Goal: Answer question/provide support

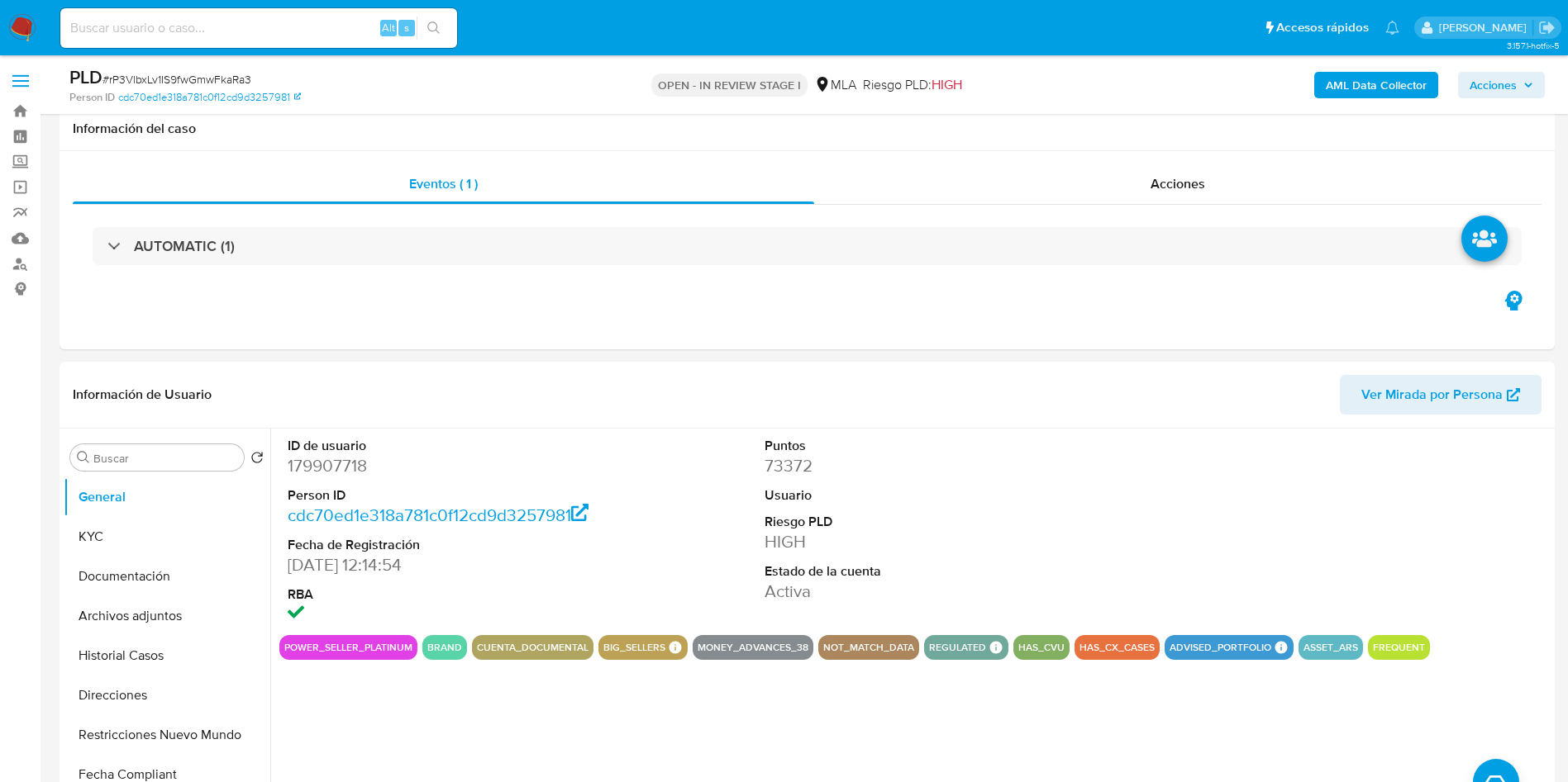
select select "10"
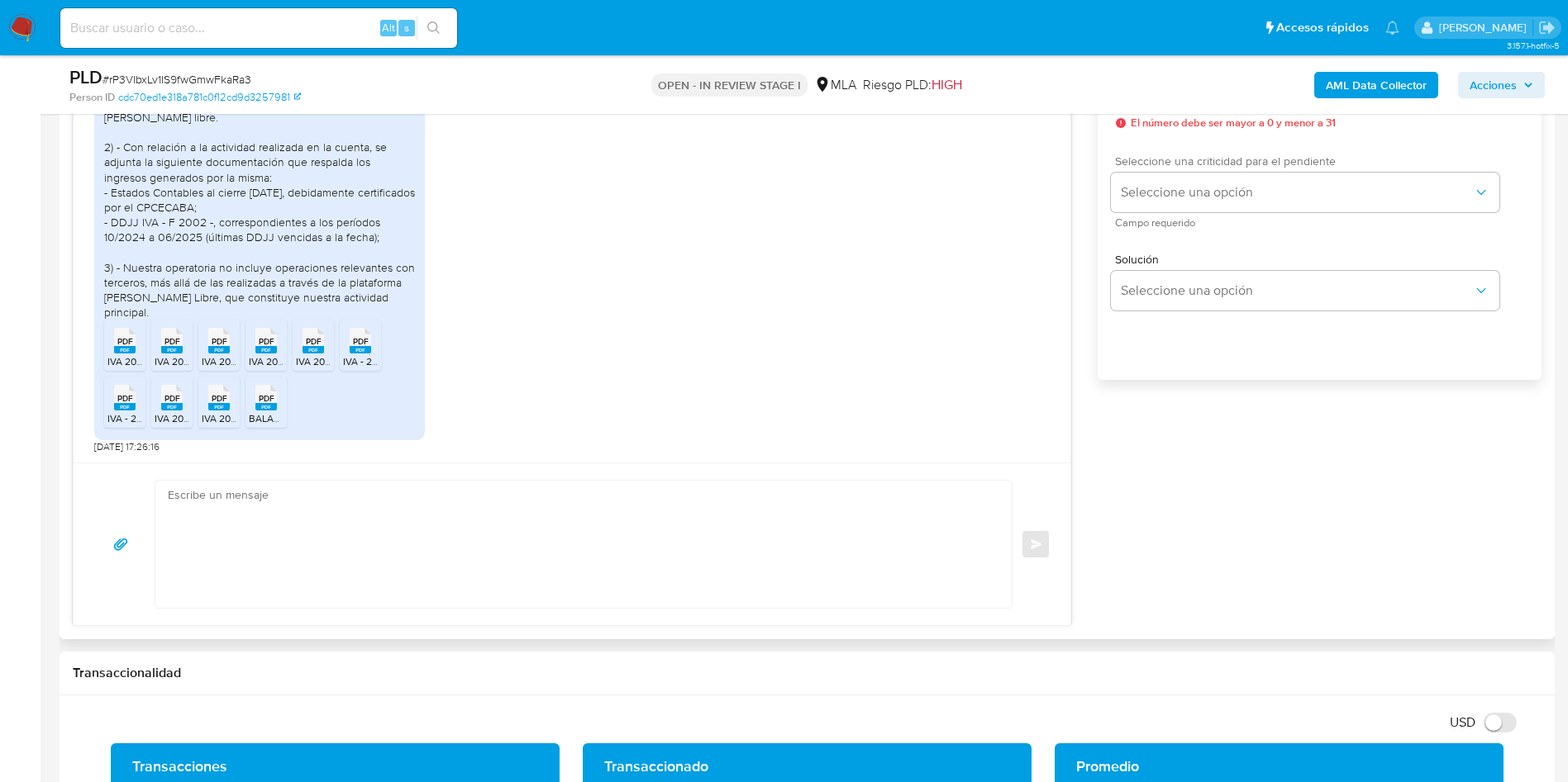
scroll to position [868, 0]
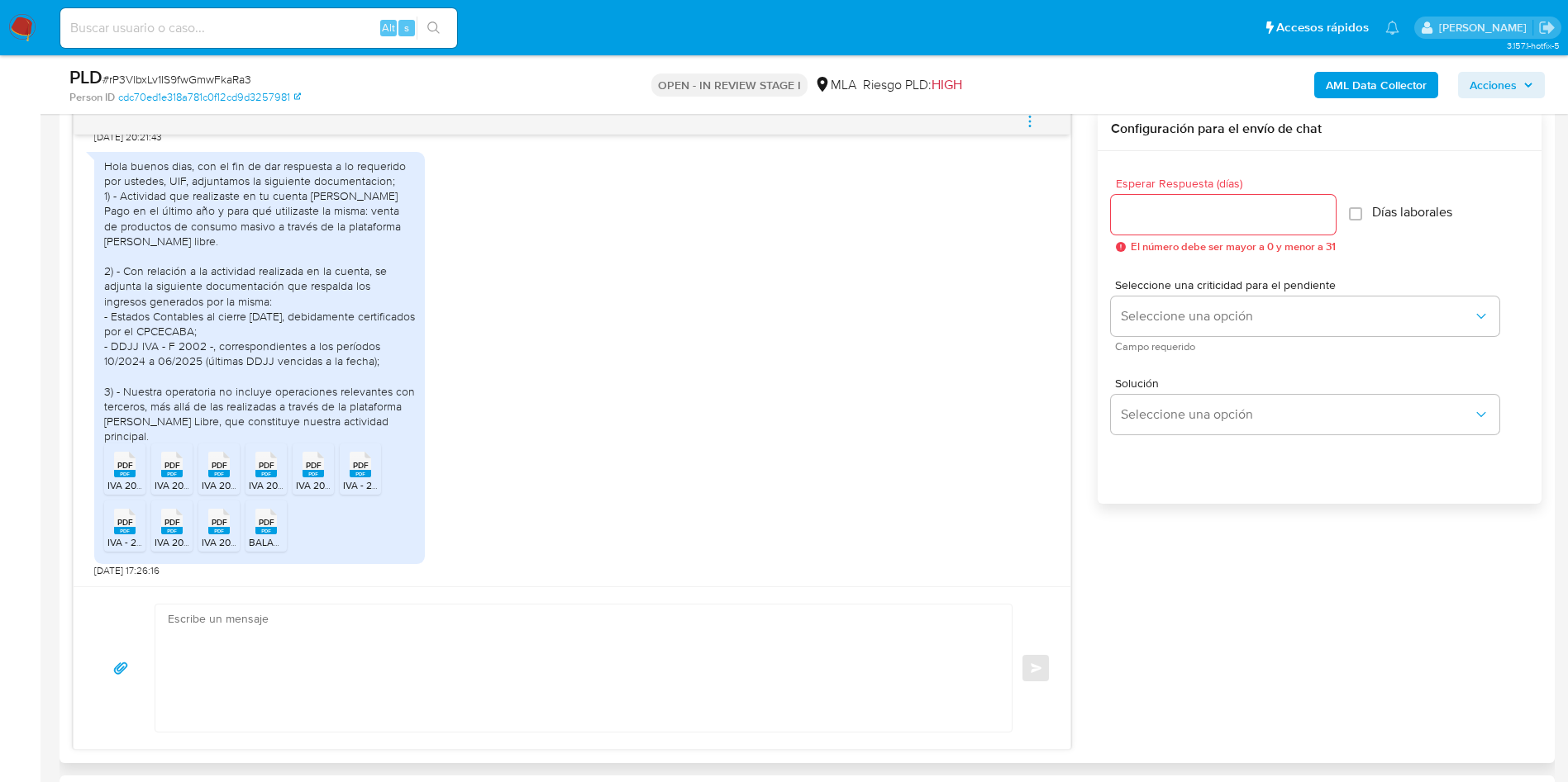
click at [1154, 217] on input "Esperar Respuesta (días)" at bounding box center [1223, 215] width 225 height 21
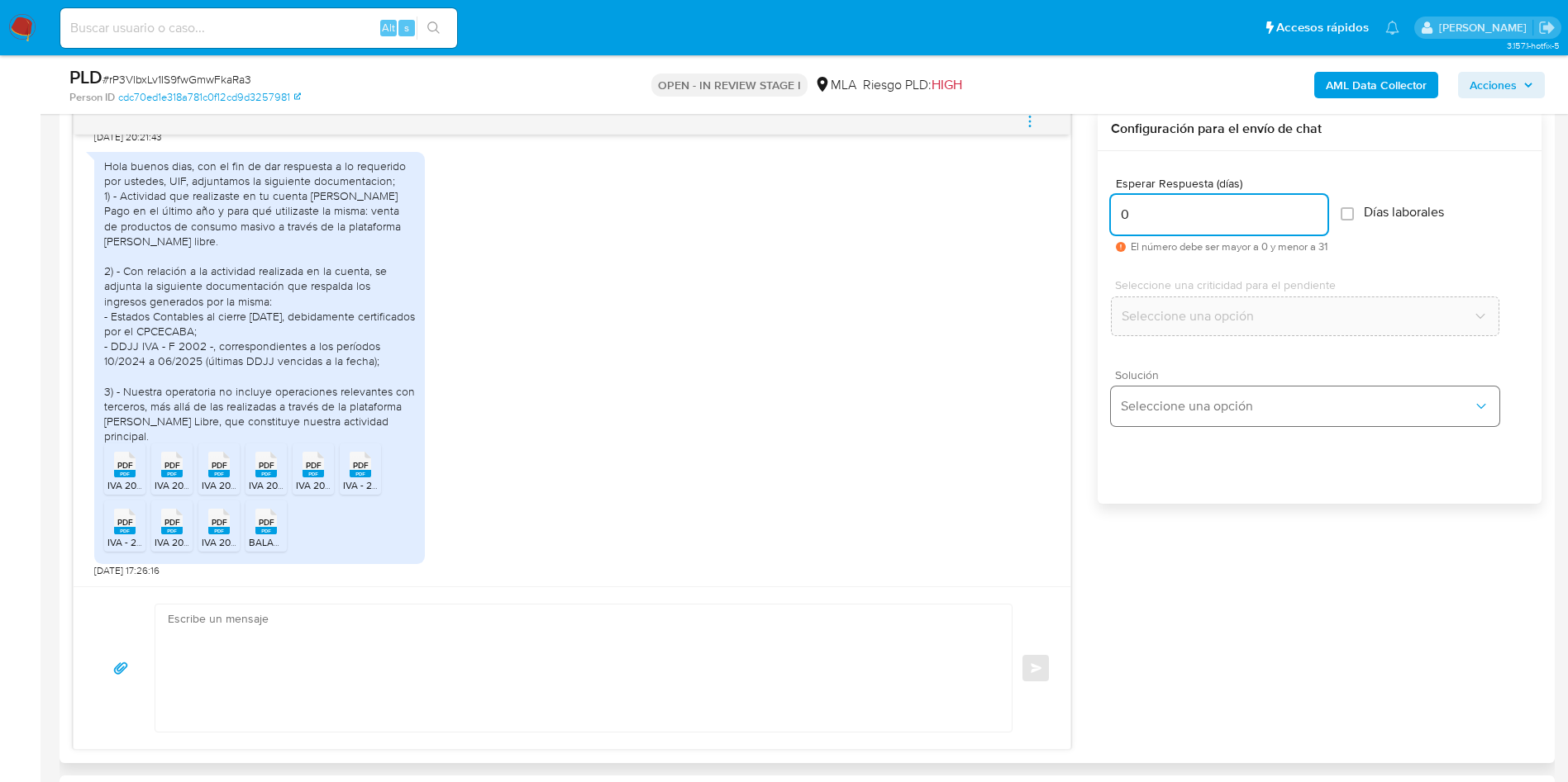
type input "0"
click at [1171, 407] on span "Seleccione una opción" at bounding box center [1296, 406] width 352 height 16
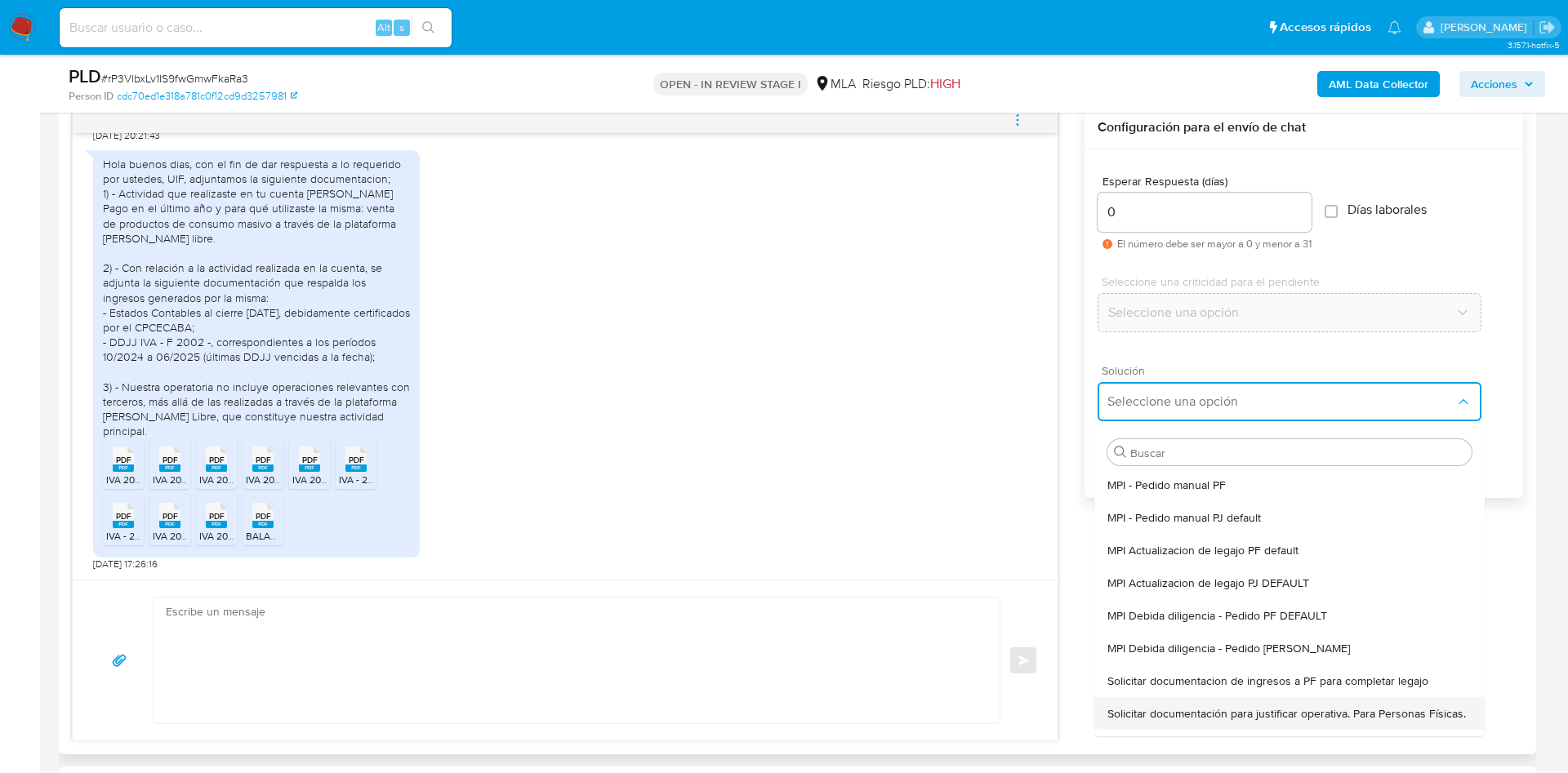
click at [1159, 711] on span "Solicitar documentación para justificar operativa. Para Personas Físicas." at bounding box center [1287, 714] width 359 height 15
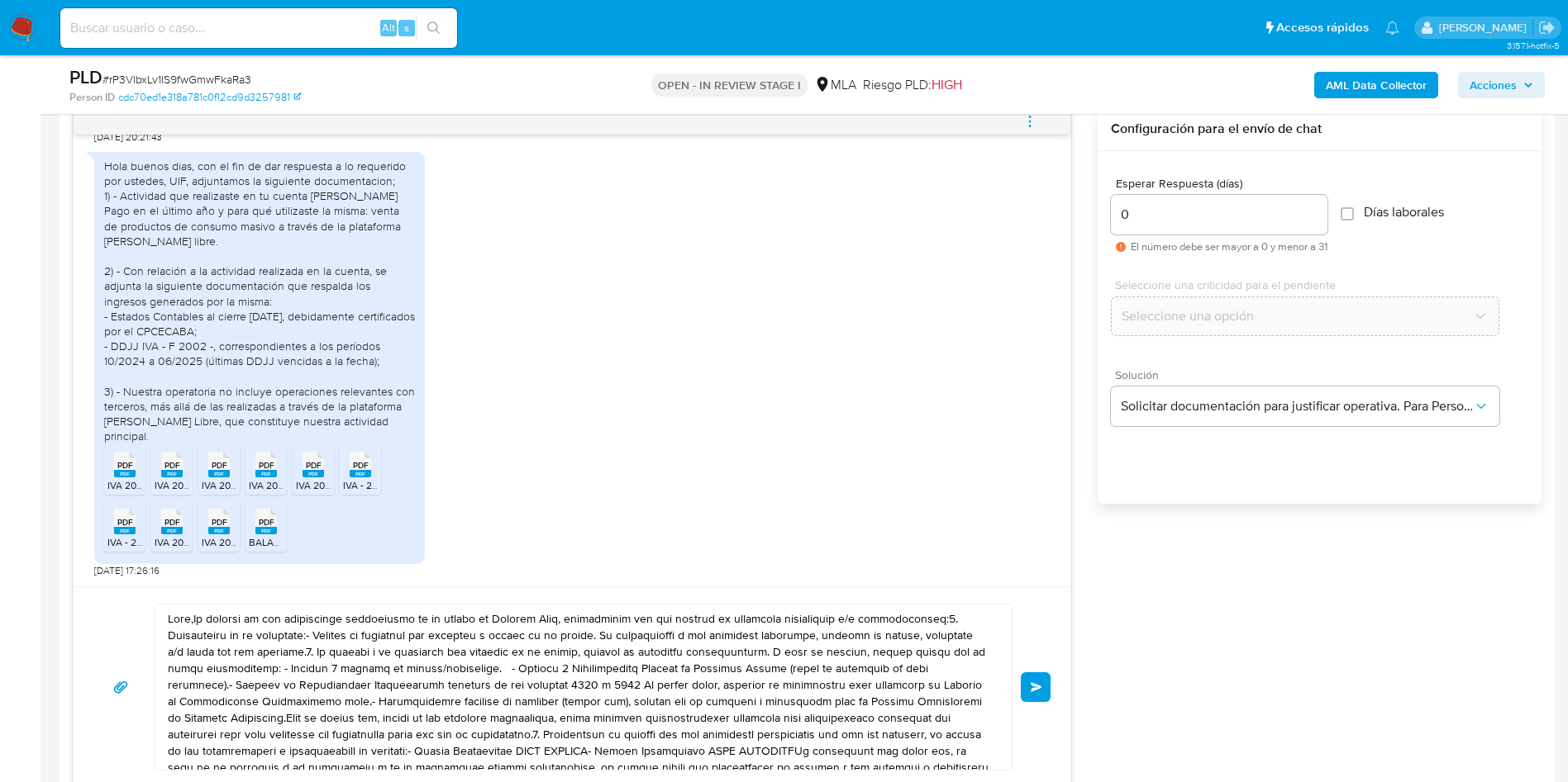
click at [740, 673] on textarea at bounding box center [580, 687] width 823 height 165
click at [740, 673] on textarea at bounding box center [580, 687] width 823 height 165
type textarea "Lore,Ip dolorsi am con adipiscinge seddoeiusmo te in utlabo et Dolorem Aliq, en…"
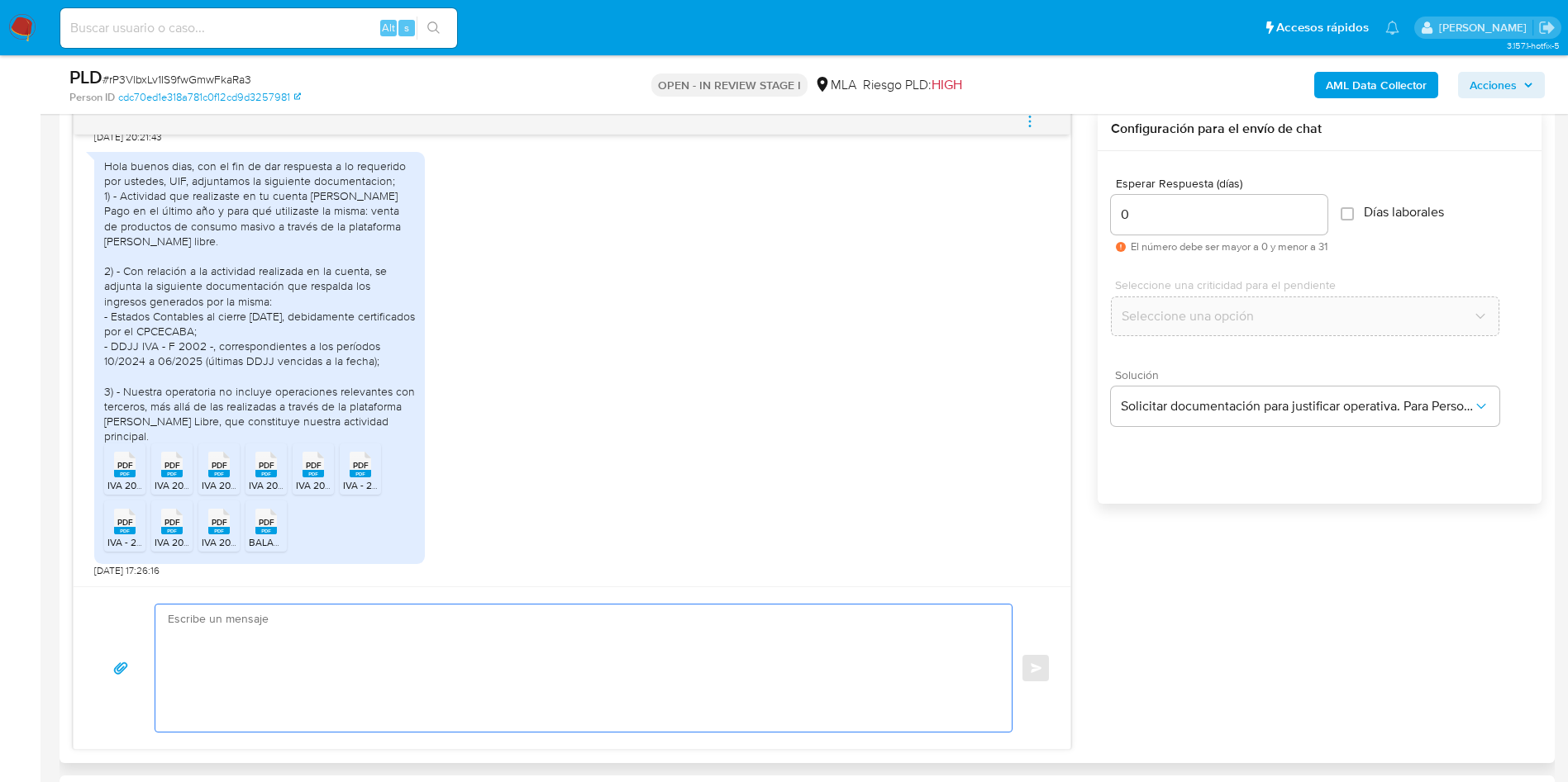
paste textarea "Hola, ¡Muchas gracias por tu respuesta! Confirmamos la recepción de la document…"
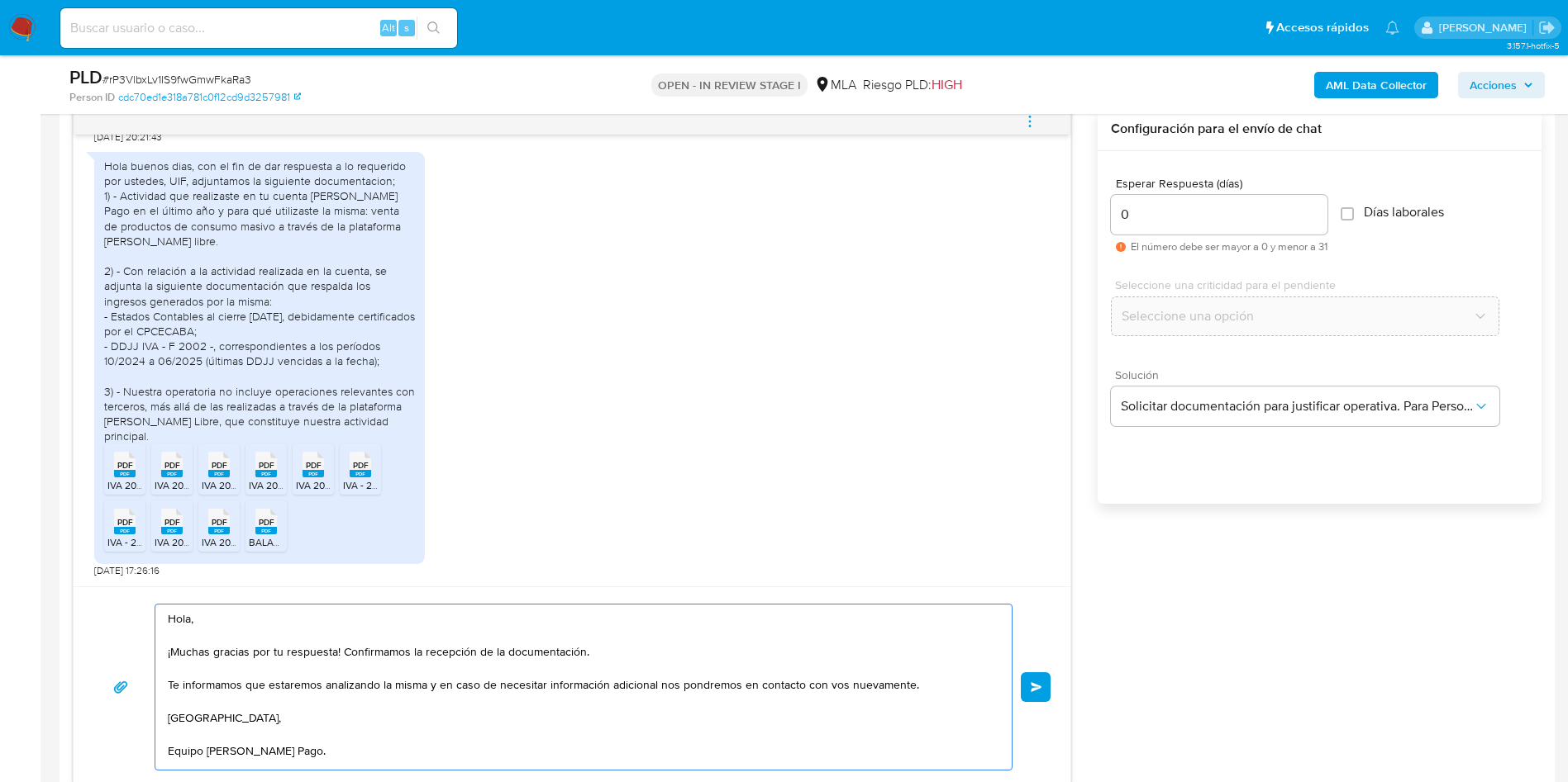
scroll to position [22, 0]
click at [740, 673] on textarea "Hola, ¡Muchas gracias por tu respuesta! Confirmamos la recepción de la document…" at bounding box center [580, 687] width 823 height 165
type textarea "Hola, ¡Muchas gracias por tu respuesta! Confirmamos la recepción de la document…"
click at [1048, 686] on button "Enviar" at bounding box center [1035, 687] width 30 height 30
click at [1048, 687] on div "Hola, ¡Muchas gracias por tu respuesta! Confirmamos la recepción de la document…" at bounding box center [572, 687] width 957 height 167
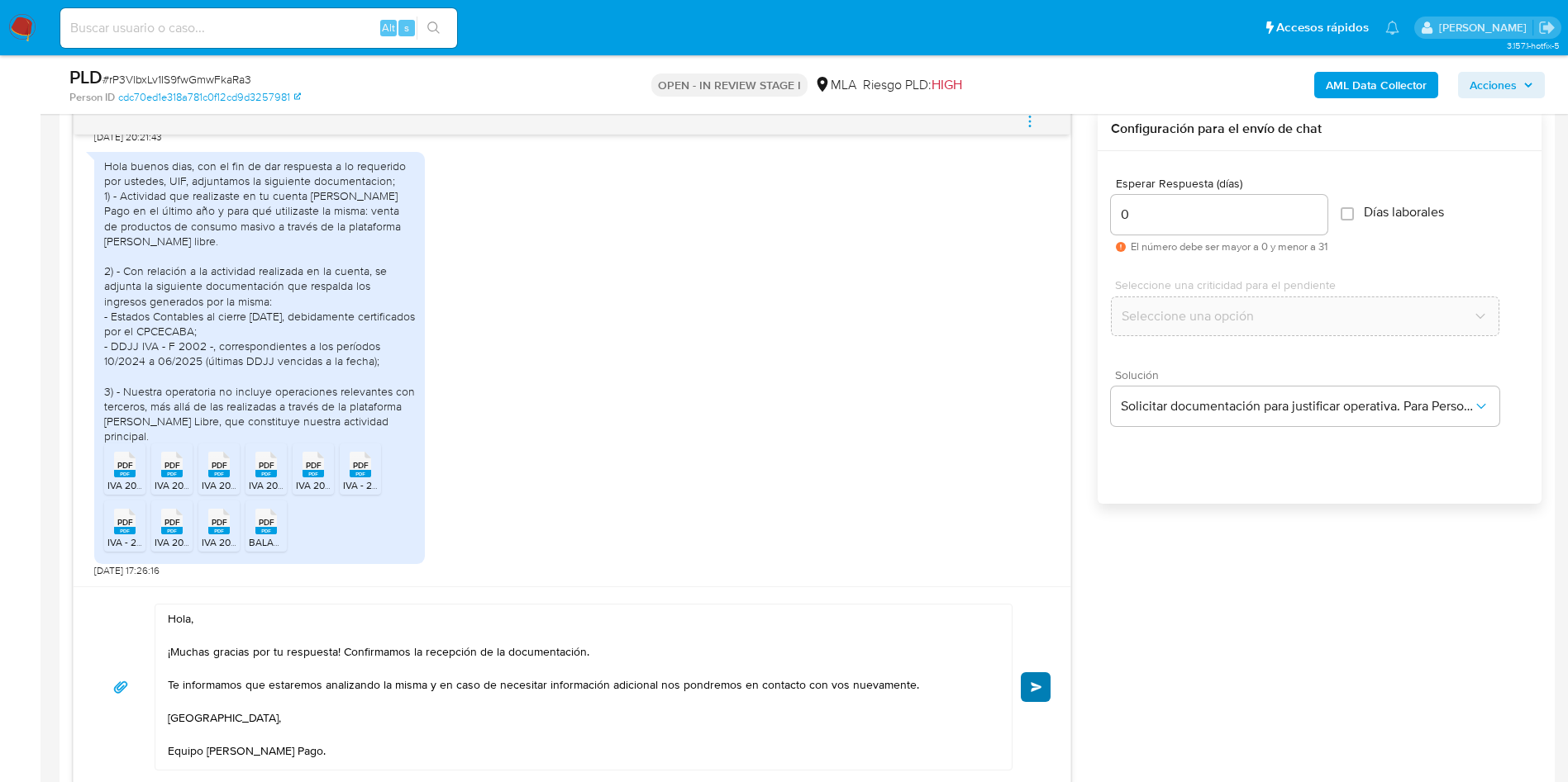
scroll to position [0, 0]
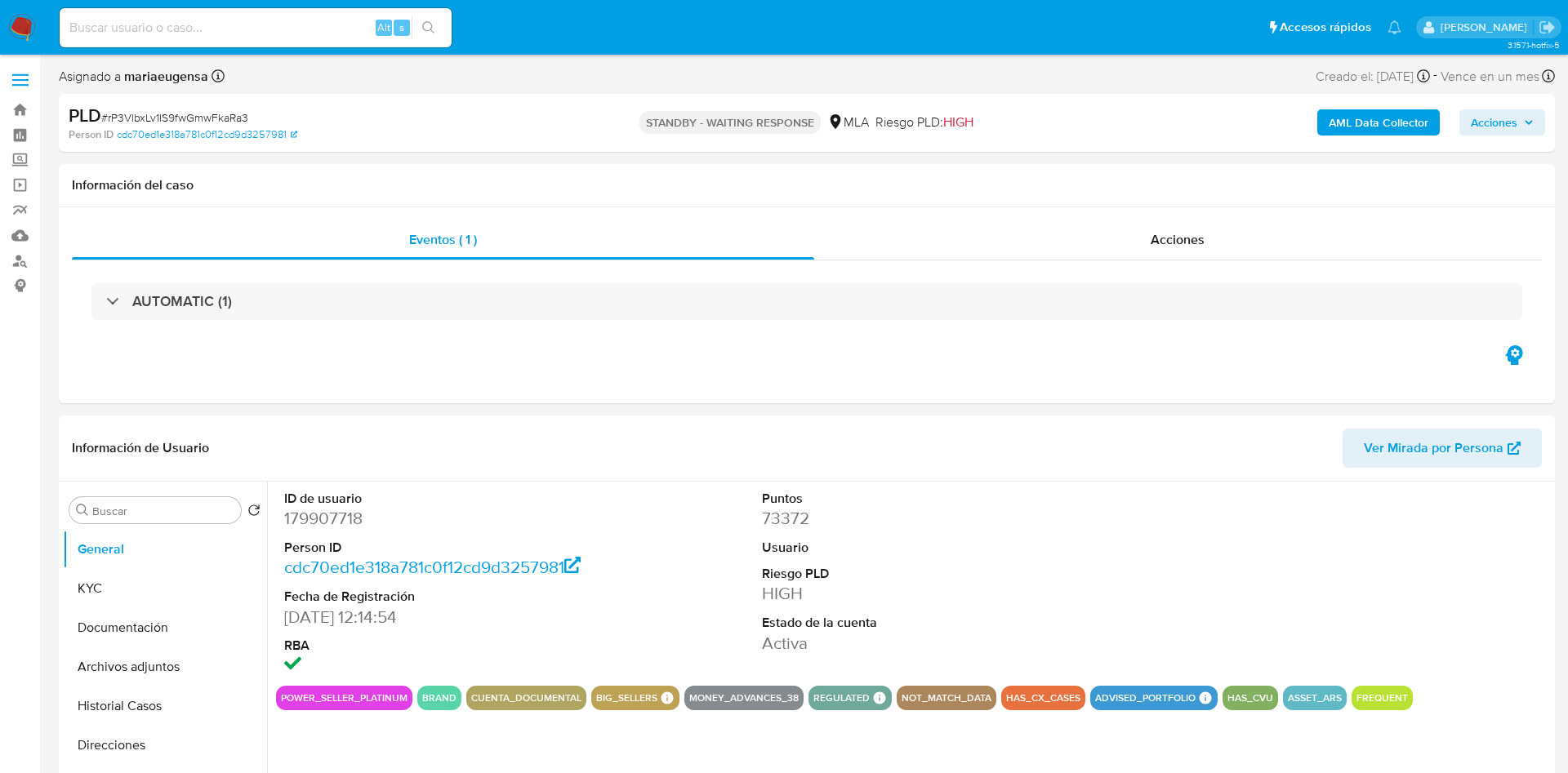
select select "10"
